Goal: Navigation & Orientation: Find specific page/section

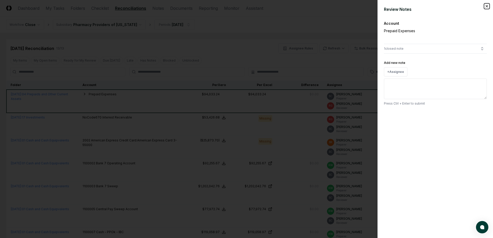
click at [486, 4] on icon "button" at bounding box center [487, 6] width 4 height 4
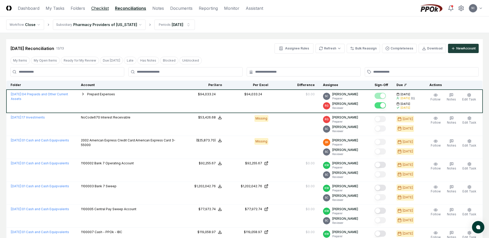
click at [98, 6] on link "Checklist" at bounding box center [100, 8] width 18 height 6
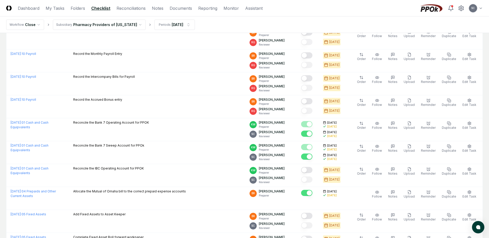
scroll to position [72, 0]
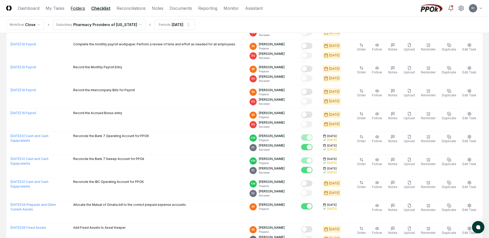
click at [76, 10] on link "Folders" at bounding box center [78, 8] width 14 height 6
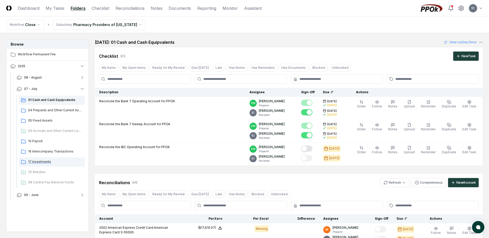
click at [41, 162] on span "17 Investments" at bounding box center [55, 162] width 55 height 5
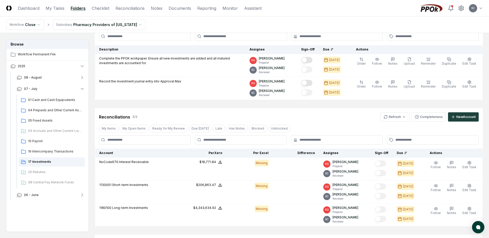
scroll to position [43, 0]
click at [130, 7] on link "Reconciliations" at bounding box center [130, 8] width 29 height 6
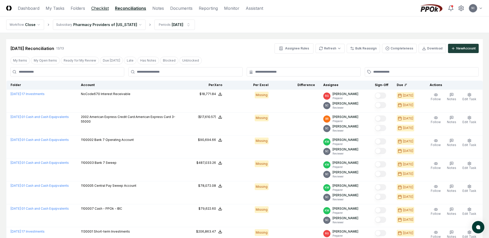
click at [105, 8] on link "Checklist" at bounding box center [100, 8] width 18 height 6
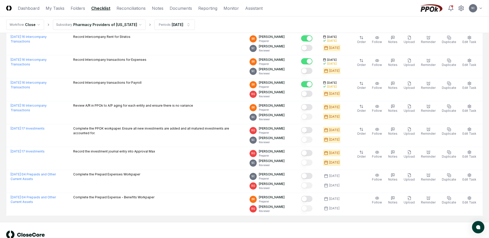
scroll to position [485, 0]
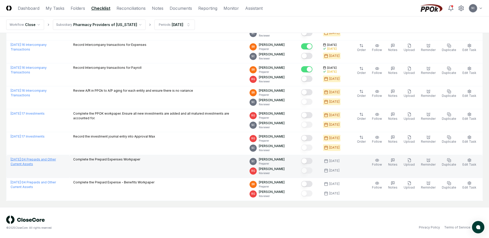
click at [37, 159] on link "[DATE] : 04 Prepaids and Other Current Assets" at bounding box center [33, 162] width 45 height 9
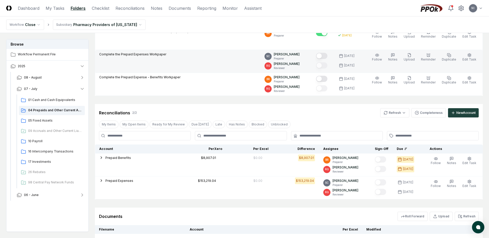
scroll to position [103, 0]
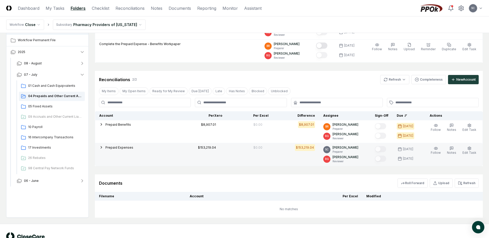
click at [115, 149] on span "Prepaid Expenses" at bounding box center [120, 148] width 28 height 4
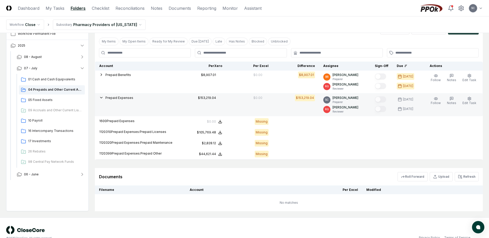
scroll to position [155, 0]
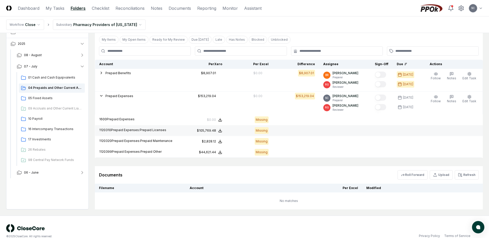
drag, startPoint x: 212, startPoint y: 131, endPoint x: 130, endPoint y: 135, distance: 82.1
click at [158, 135] on tr "1120310 Prepaid Expenses:Prepaid Licenses Xero : $105,769.48 Excel: - Differenc…" at bounding box center [289, 130] width 388 height 11
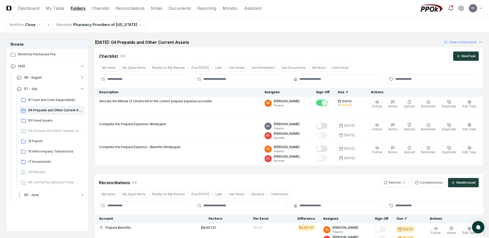
click at [33, 198] on button "06 - June" at bounding box center [51, 195] width 76 height 11
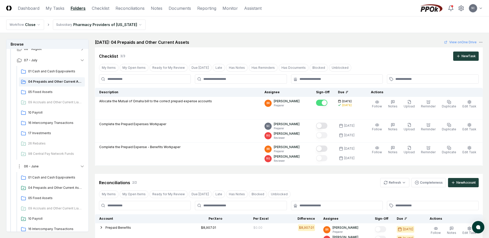
scroll to position [65, 0]
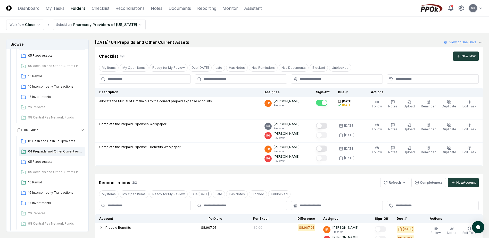
click at [43, 151] on span "04 Prepaids and Other Current Assets" at bounding box center [55, 151] width 55 height 5
